Goal: Transaction & Acquisition: Purchase product/service

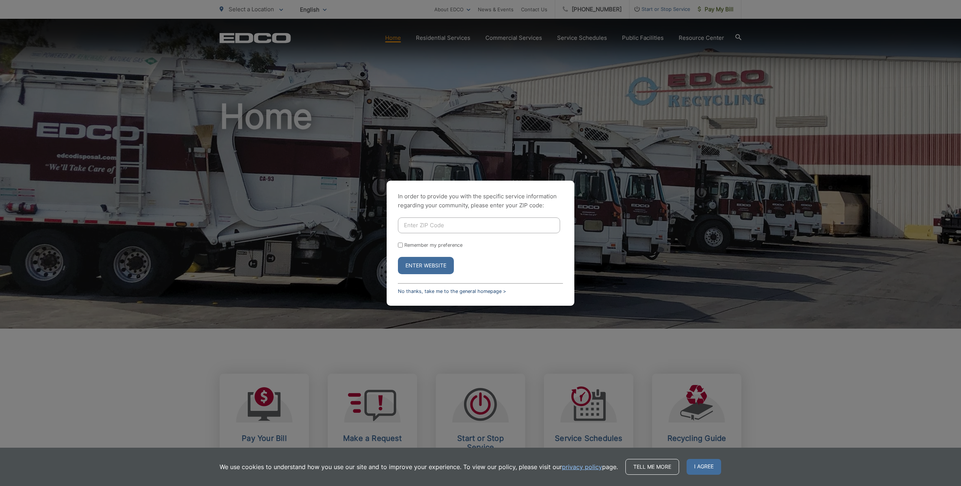
click at [404, 290] on link "No thanks, take me to the general homepage >" at bounding box center [452, 291] width 108 height 6
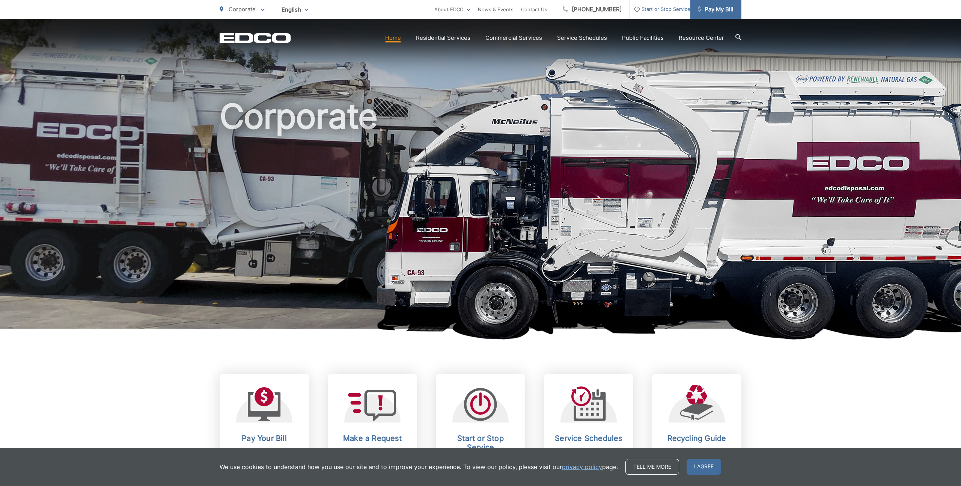
click at [713, 10] on span "Pay My Bill" at bounding box center [716, 9] width 36 height 9
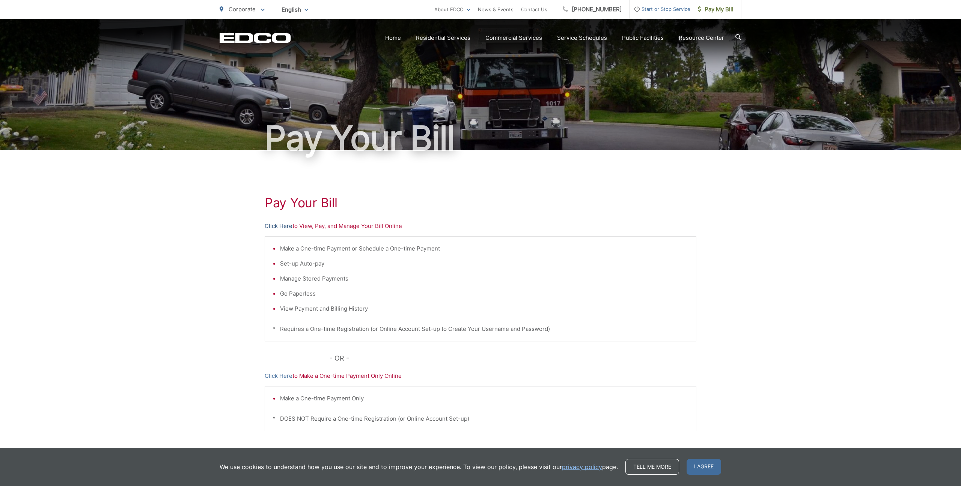
click at [281, 228] on link "Click Here" at bounding box center [279, 225] width 28 height 9
